Goal: Transaction & Acquisition: Purchase product/service

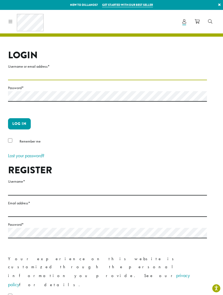
type input "**********"
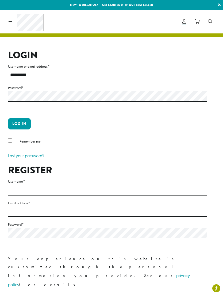
click at [19, 124] on button "Log in" at bounding box center [19, 123] width 23 height 11
click at [20, 123] on button "Log in" at bounding box center [19, 123] width 23 height 11
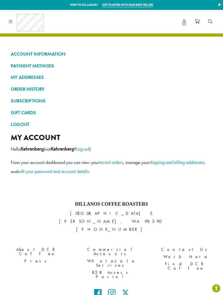
click at [35, 102] on link "SUBSCRIPTIONS" at bounding box center [112, 100] width 202 height 9
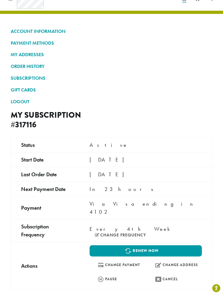
scroll to position [25, 0]
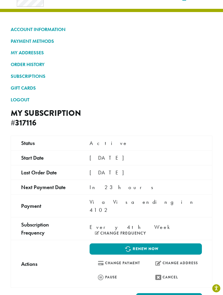
click at [161, 243] on link "Renew now" at bounding box center [146, 248] width 112 height 11
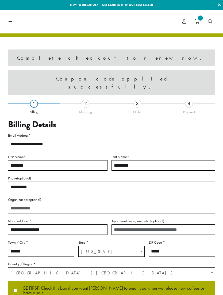
select select "**"
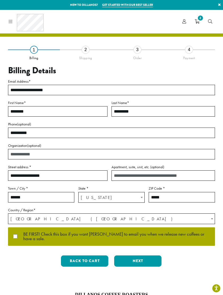
click at [13, 239] on p "BE FIRST! Check this box if you want [PERSON_NAME] to email you when we release…" at bounding box center [111, 236] width 207 height 18
click at [145, 257] on button "Next" at bounding box center [137, 261] width 47 height 11
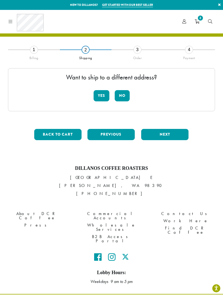
click at [168, 135] on button "Next" at bounding box center [164, 134] width 47 height 11
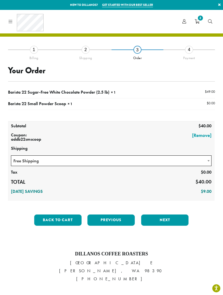
click at [169, 217] on button "Next" at bounding box center [164, 220] width 47 height 11
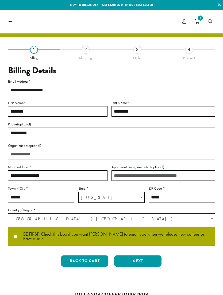
select select "**"
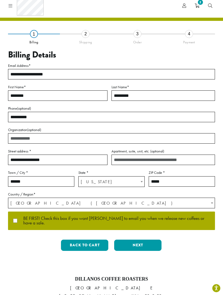
scroll to position [15, 0]
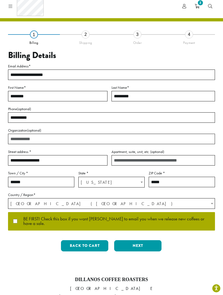
click at [144, 241] on button "Next" at bounding box center [137, 245] width 47 height 11
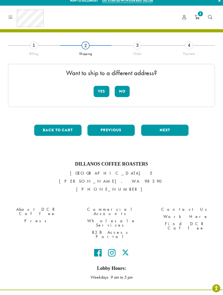
click at [124, 94] on button "No" at bounding box center [122, 91] width 15 height 11
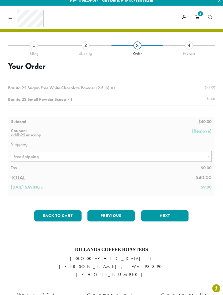
click at [172, 216] on button "Next" at bounding box center [164, 215] width 47 height 11
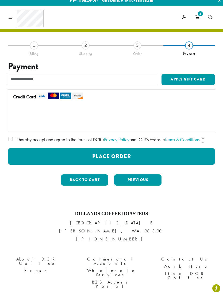
click at [127, 156] on button "Place Order" at bounding box center [111, 156] width 207 height 17
